Goal: Task Accomplishment & Management: Complete application form

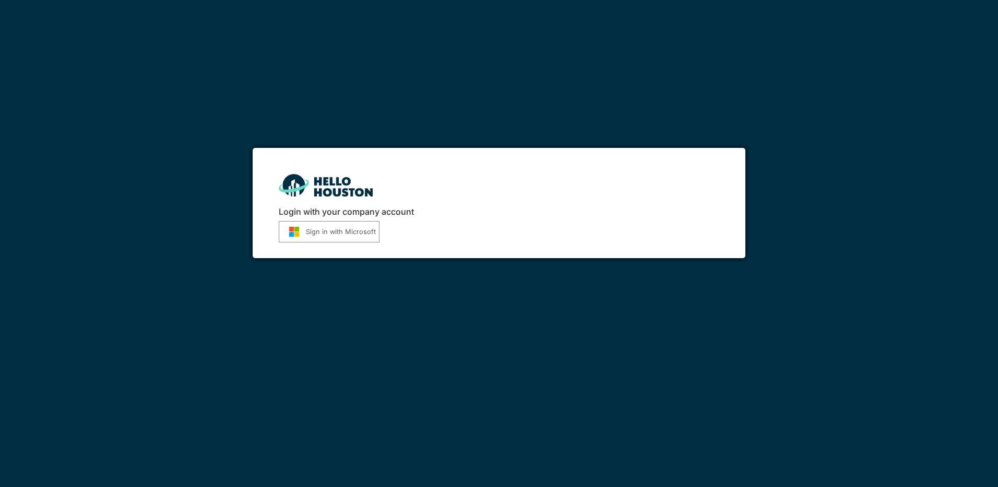
click at [317, 234] on button "Sign in with Microsoft" at bounding box center [329, 231] width 101 height 21
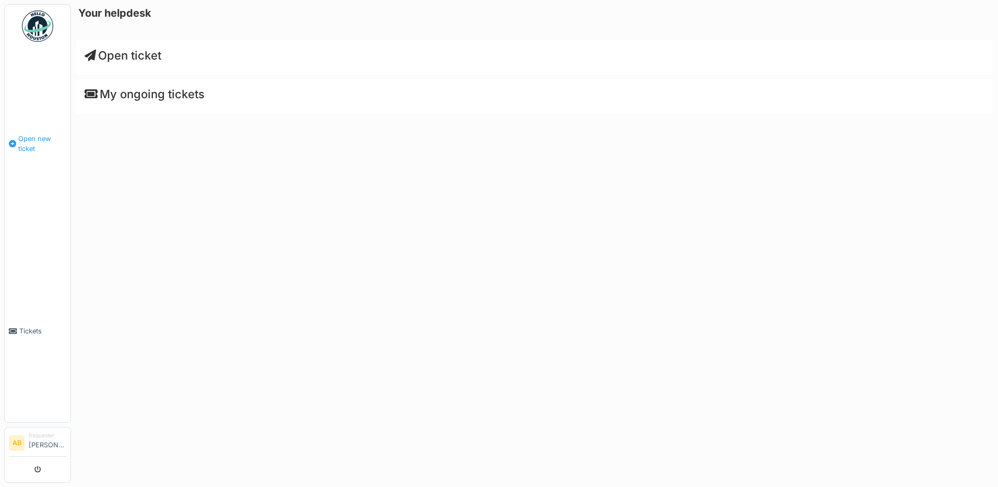
click at [18, 147] on li "Open new ticket" at bounding box center [37, 144] width 57 height 20
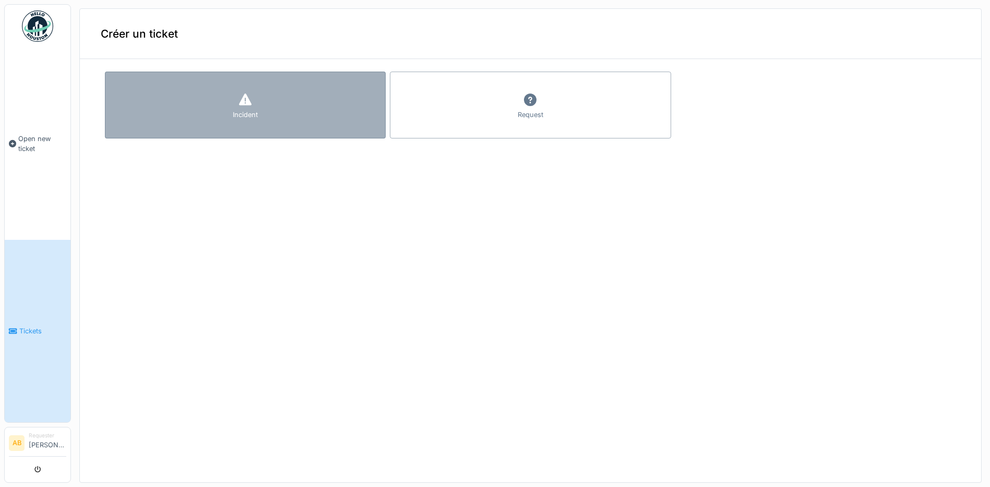
click at [285, 115] on div "Incident" at bounding box center [245, 105] width 281 height 67
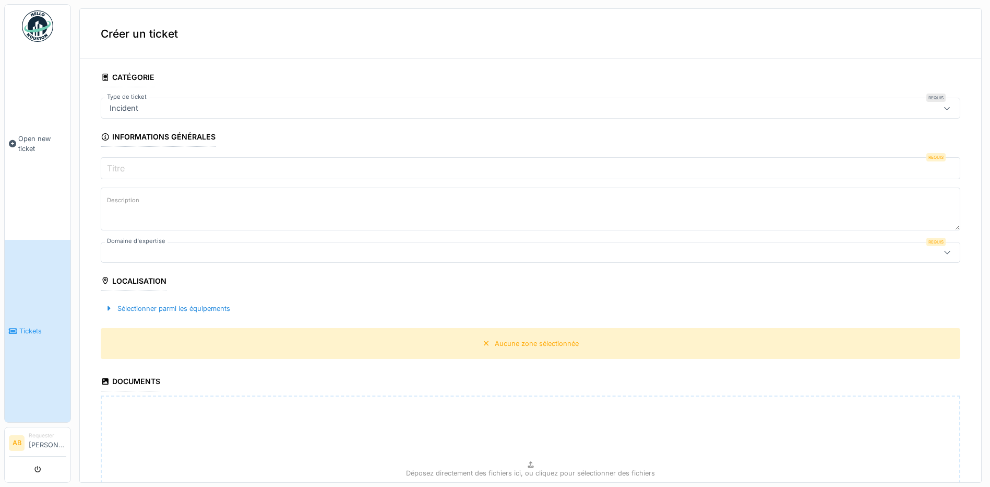
click at [128, 281] on div "Localisation" at bounding box center [134, 282] width 66 height 18
click at [97, 275] on div "**********" at bounding box center [531, 343] width 902 height 552
click at [142, 310] on div "Sélectionner parmi les équipements" at bounding box center [168, 308] width 134 height 14
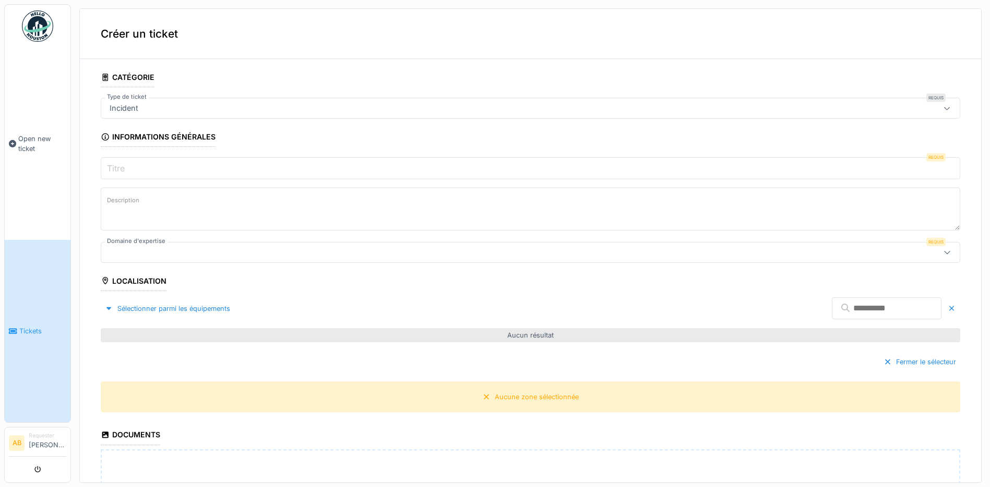
click at [832, 307] on input "text" at bounding box center [887, 308] width 110 height 22
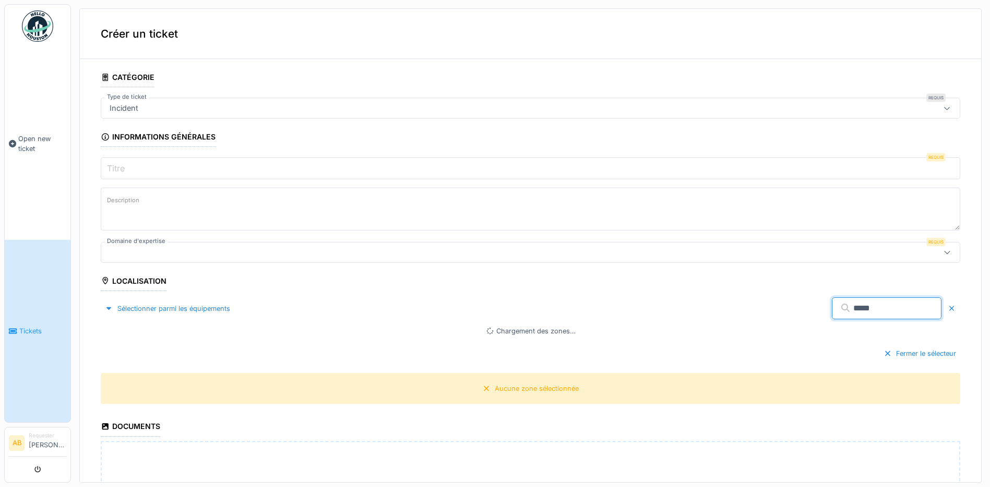
type input "*****"
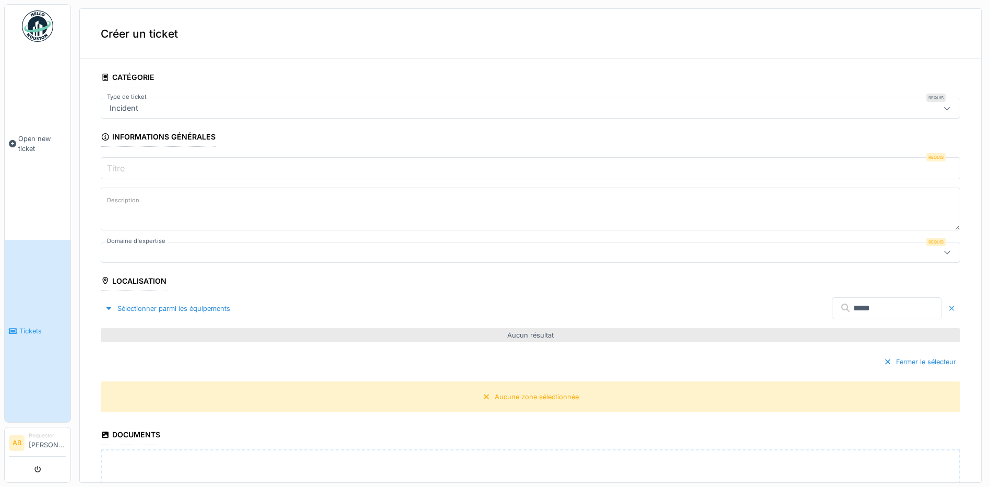
click at [948, 305] on div at bounding box center [952, 308] width 8 height 10
click at [509, 399] on div "Aucune zone sélectionnée" at bounding box center [537, 397] width 84 height 10
click at [508, 394] on div "Aucune zone sélectionnée" at bounding box center [537, 397] width 84 height 10
click at [484, 397] on icon at bounding box center [486, 396] width 5 height 5
click at [495, 397] on div "Aucune zone sélectionnée" at bounding box center [537, 397] width 84 height 10
